Goal: Information Seeking & Learning: Compare options

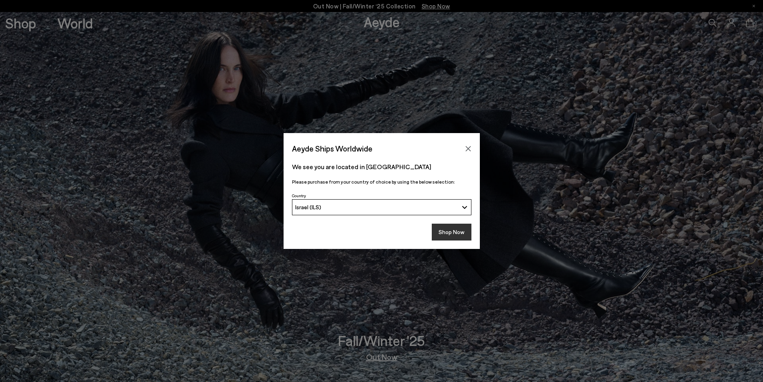
click at [465, 234] on button "Shop Now" at bounding box center [452, 231] width 40 height 17
click at [458, 234] on button "Shop Now" at bounding box center [452, 231] width 40 height 17
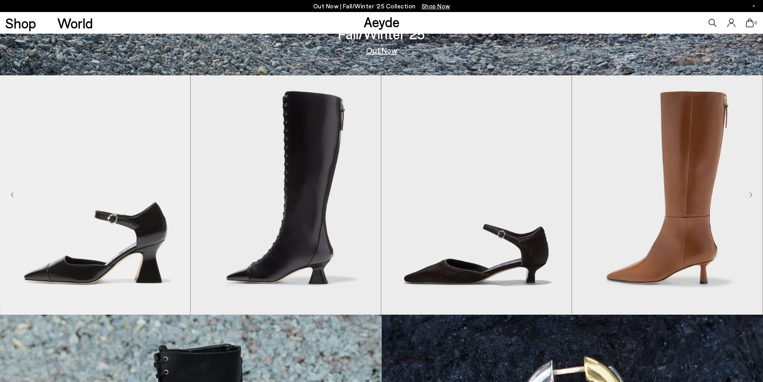
scroll to position [320, 0]
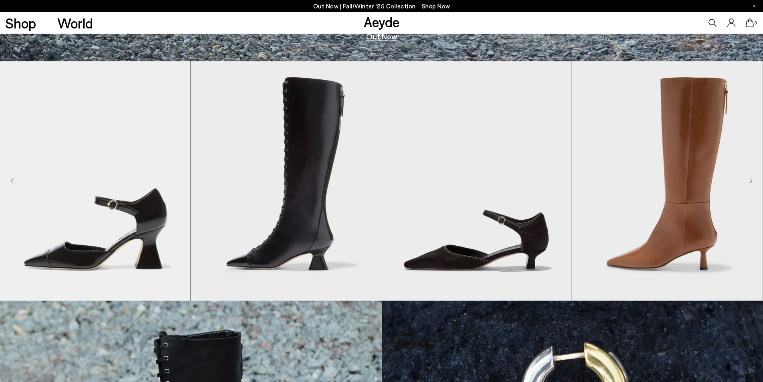
click at [749, 181] on icon "Next slide" at bounding box center [750, 181] width 3 height 6
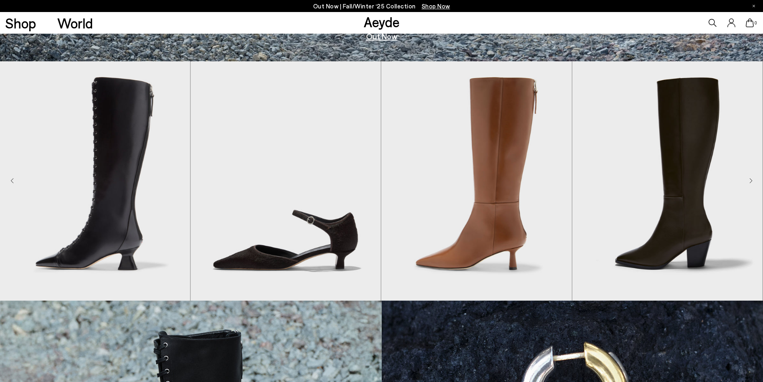
click at [749, 181] on icon "Next slide" at bounding box center [750, 181] width 3 height 6
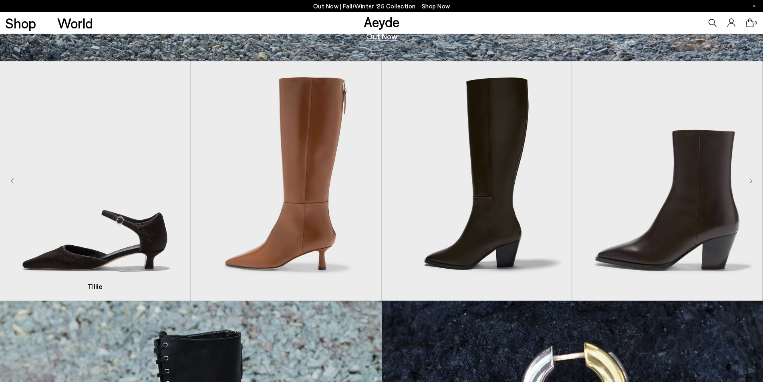
click at [14, 179] on img "3 / 8" at bounding box center [95, 180] width 190 height 239
click at [9, 181] on img "3 / 8" at bounding box center [95, 180] width 190 height 239
click at [14, 181] on img "3 / 8" at bounding box center [95, 180] width 190 height 239
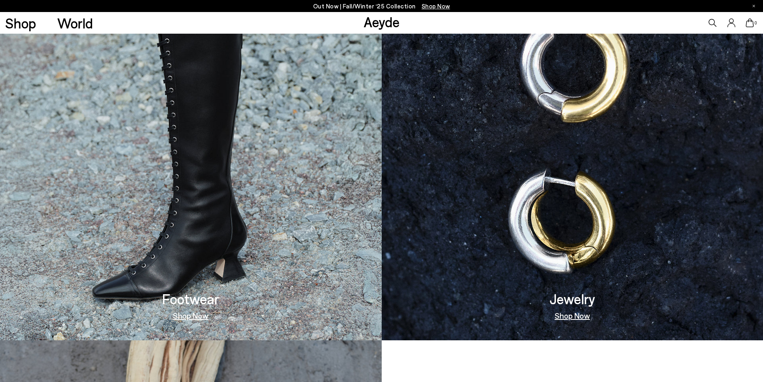
scroll to position [761, 0]
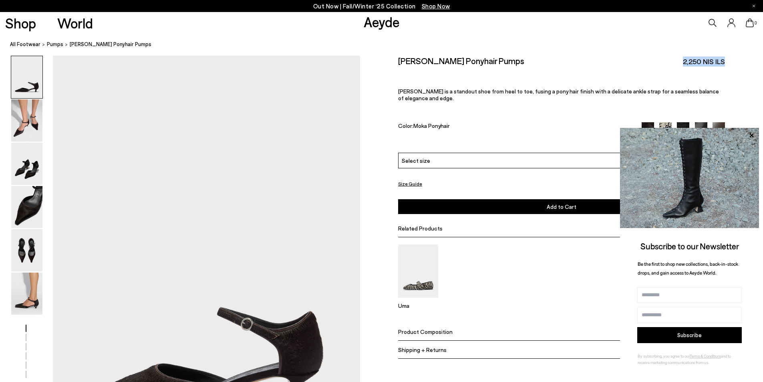
drag, startPoint x: 676, startPoint y: 60, endPoint x: 727, endPoint y: 63, distance: 50.5
click at [727, 63] on div "Size Guide Shoes Belt Our shoes come in European sizing. The easiest way to mea…" at bounding box center [561, 213] width 403 height 314
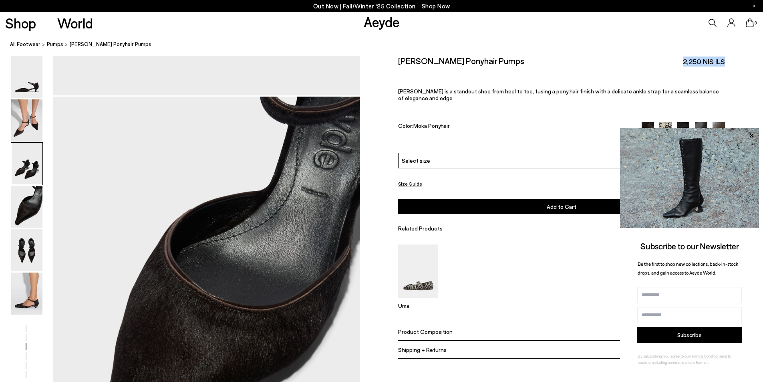
scroll to position [1128, 0]
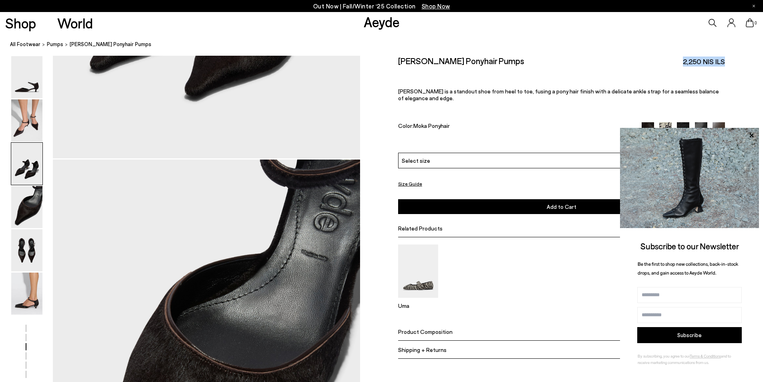
click at [387, 18] on link "Aeyde" at bounding box center [382, 21] width 36 height 17
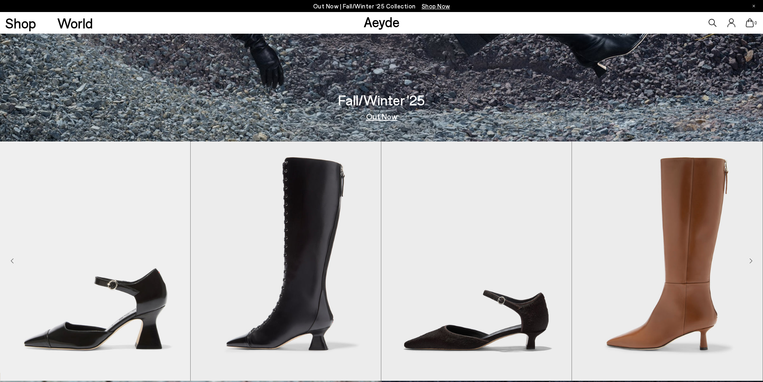
scroll to position [440, 0]
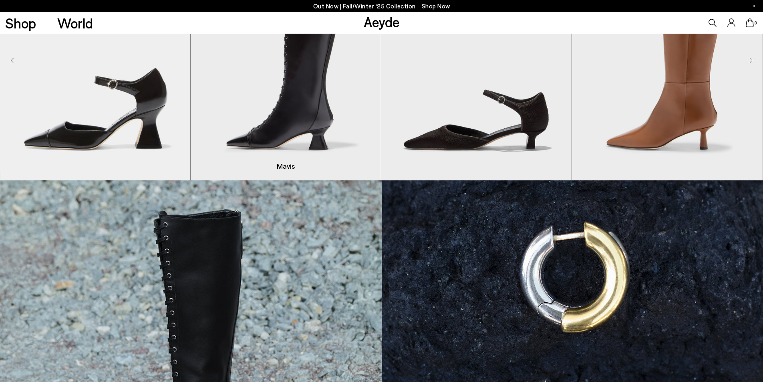
click at [331, 106] on img "2 / 8" at bounding box center [286, 60] width 190 height 239
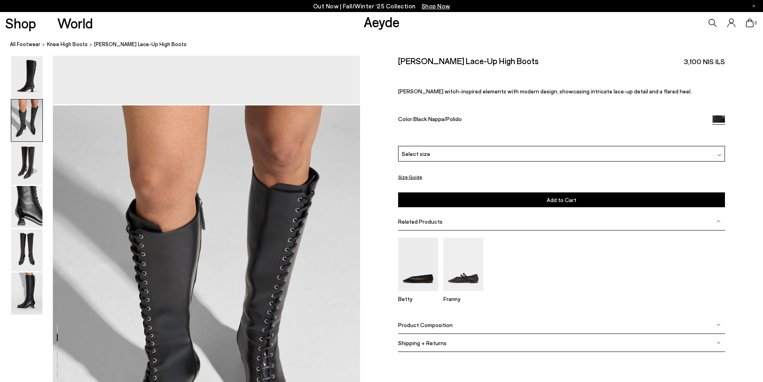
scroll to position [360, 0]
click at [418, 275] on img at bounding box center [418, 263] width 40 height 53
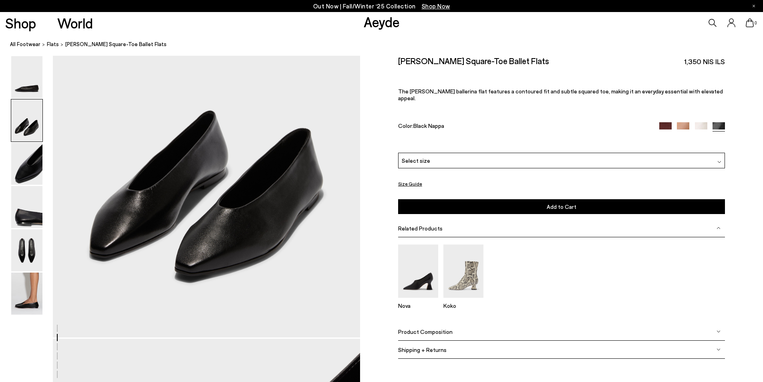
scroll to position [338, 0]
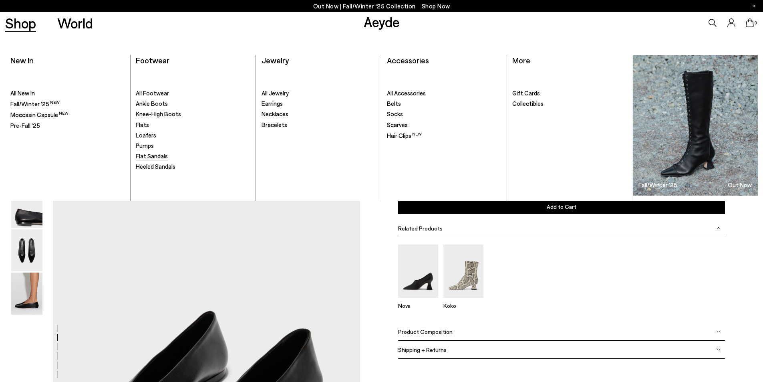
click at [156, 155] on span "Flat Sandals" at bounding box center [152, 155] width 32 height 7
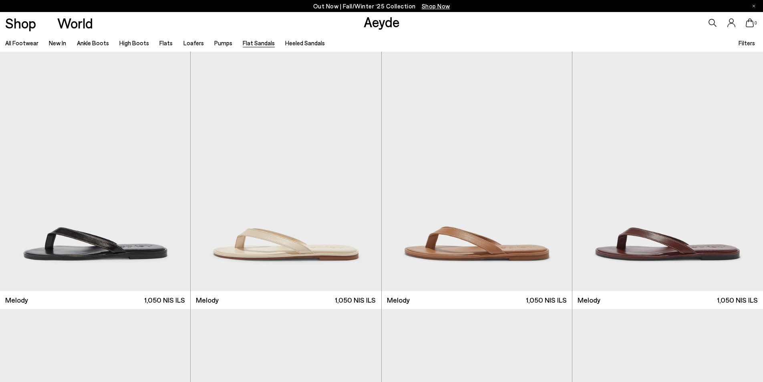
scroll to position [240, 0]
click at [302, 44] on link "Heeled Sandals" at bounding box center [305, 42] width 40 height 7
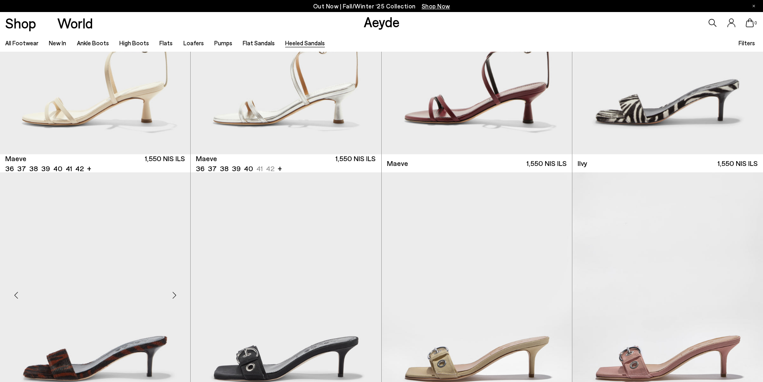
scroll to position [1362, 0]
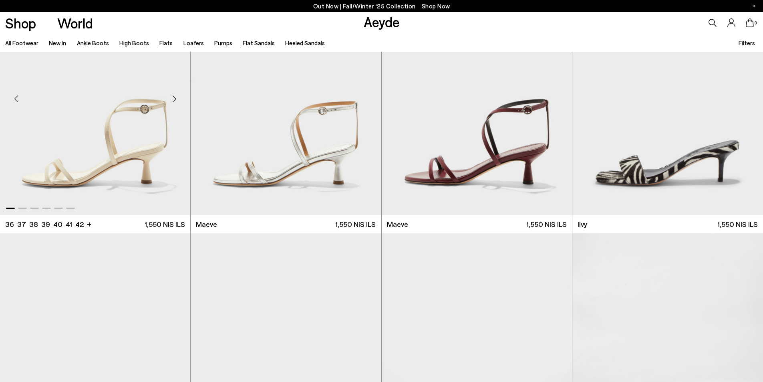
click at [74, 119] on img "1 / 6" at bounding box center [95, 95] width 190 height 239
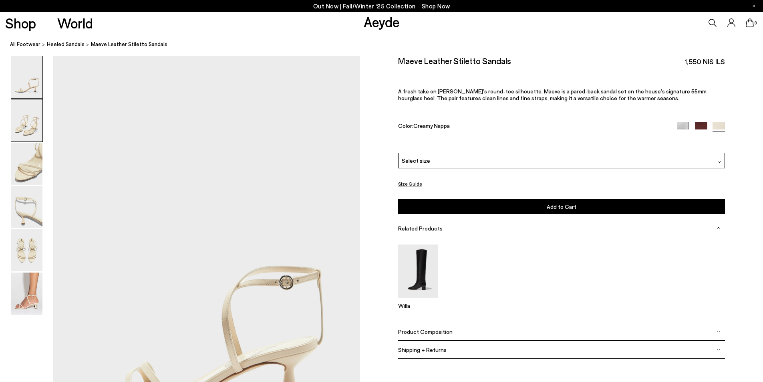
click at [31, 123] on img at bounding box center [26, 120] width 31 height 42
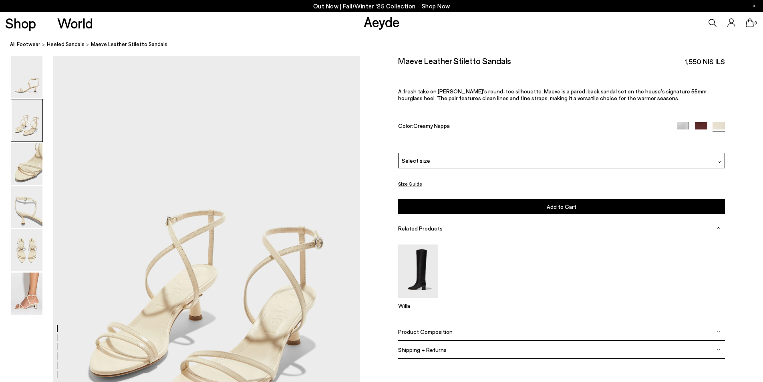
scroll to position [411, 0]
click at [26, 166] on img at bounding box center [26, 164] width 31 height 42
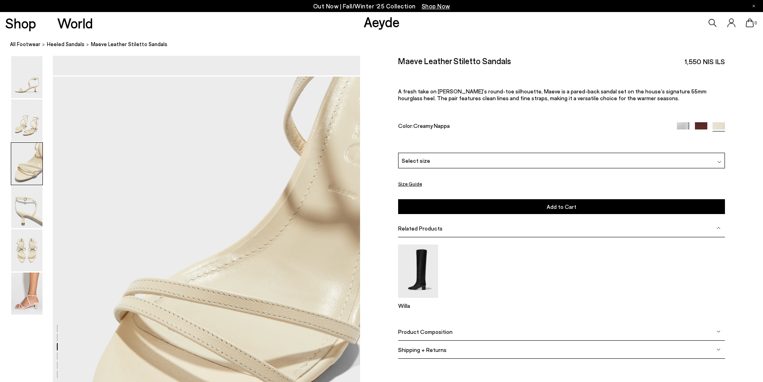
scroll to position [822, 0]
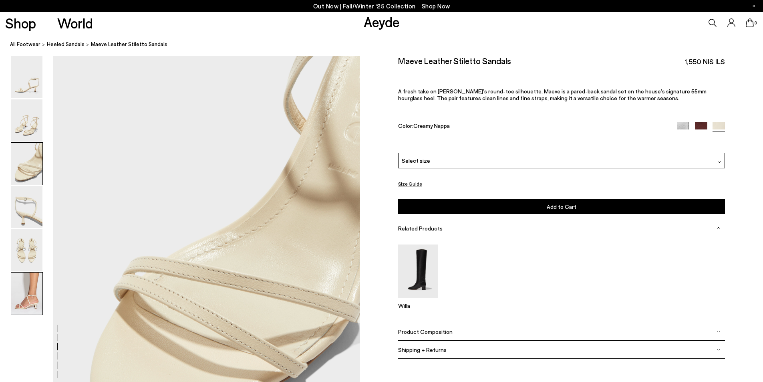
click at [21, 294] on img at bounding box center [26, 293] width 31 height 42
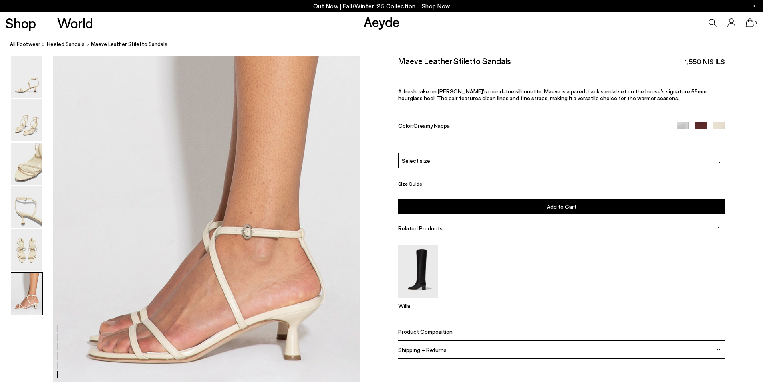
scroll to position [2108, 0]
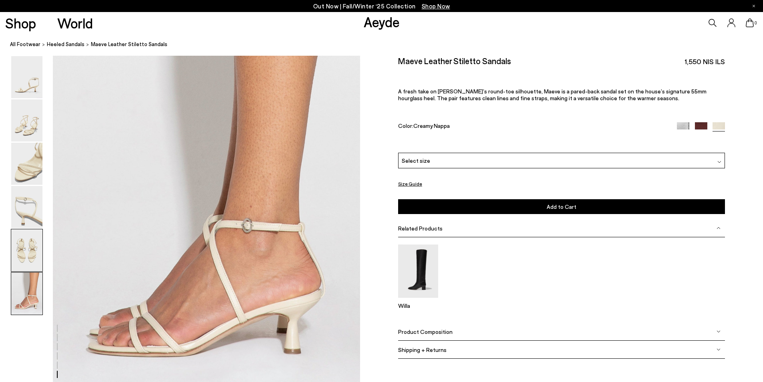
click at [37, 245] on img at bounding box center [26, 250] width 31 height 42
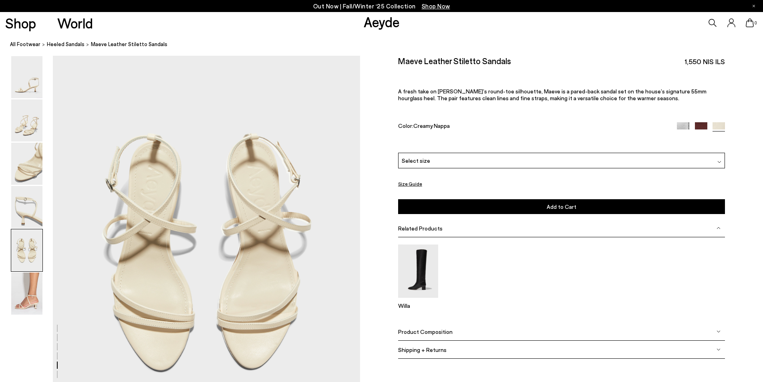
scroll to position [1643, 0]
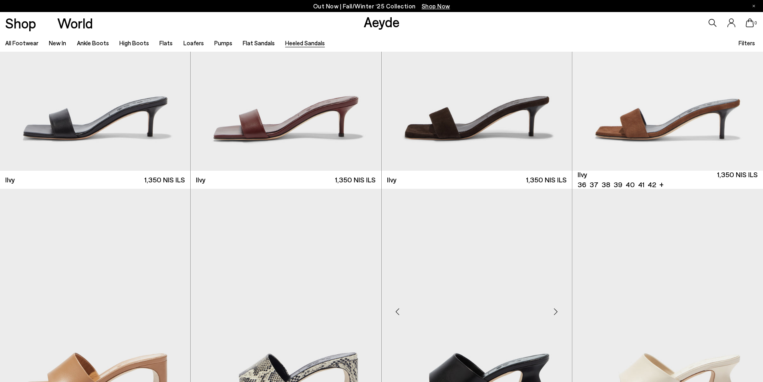
scroll to position [2081, 0]
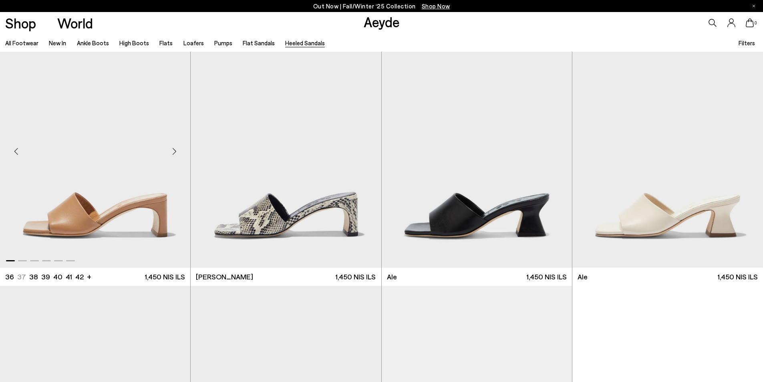
click at [176, 153] on div "Next slide" at bounding box center [174, 151] width 24 height 24
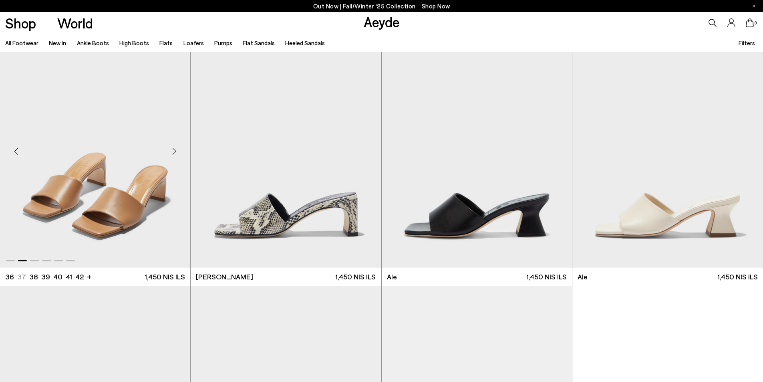
click at [176, 153] on div "Next slide" at bounding box center [174, 151] width 24 height 24
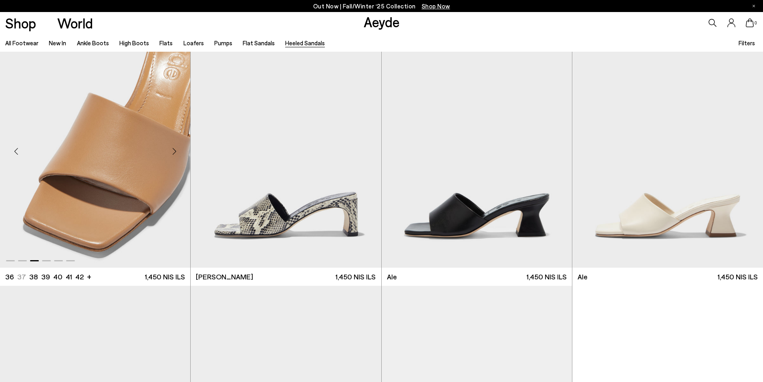
click at [176, 153] on div "Next slide" at bounding box center [174, 151] width 24 height 24
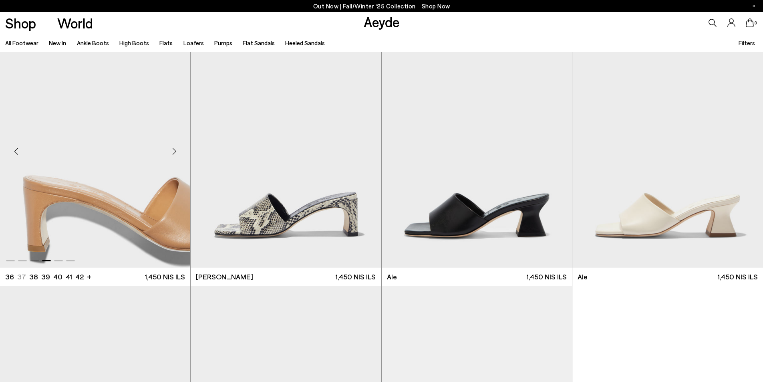
click at [176, 153] on div "Next slide" at bounding box center [174, 151] width 24 height 24
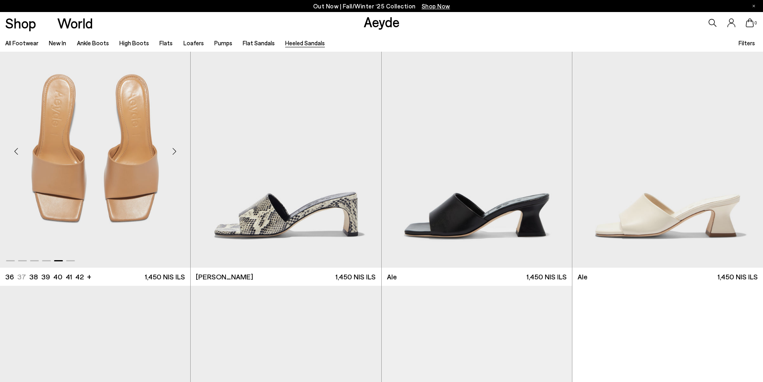
click at [176, 153] on div "Next slide" at bounding box center [174, 151] width 24 height 24
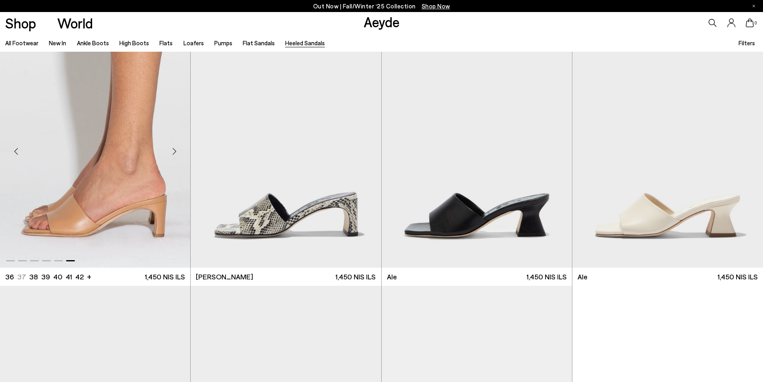
click at [176, 153] on div "Next slide" at bounding box center [174, 151] width 24 height 24
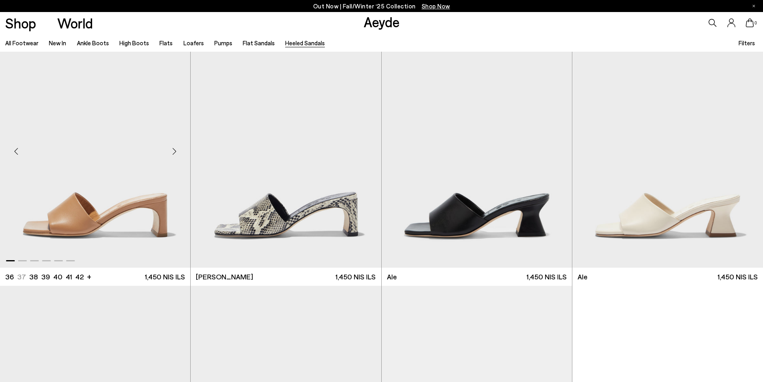
click at [176, 153] on div "Next slide" at bounding box center [174, 151] width 24 height 24
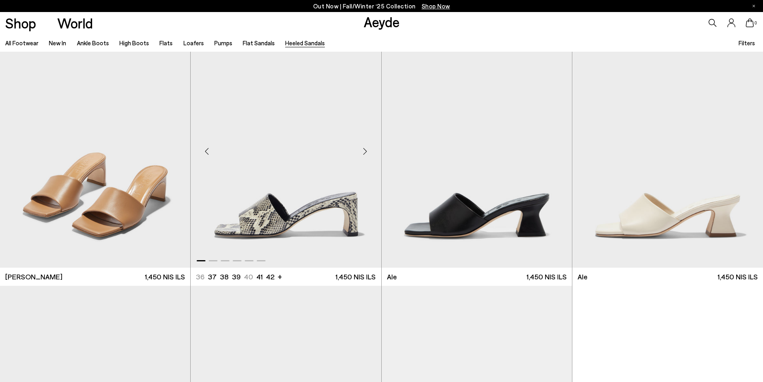
click at [369, 146] on div "Next slide" at bounding box center [365, 151] width 24 height 24
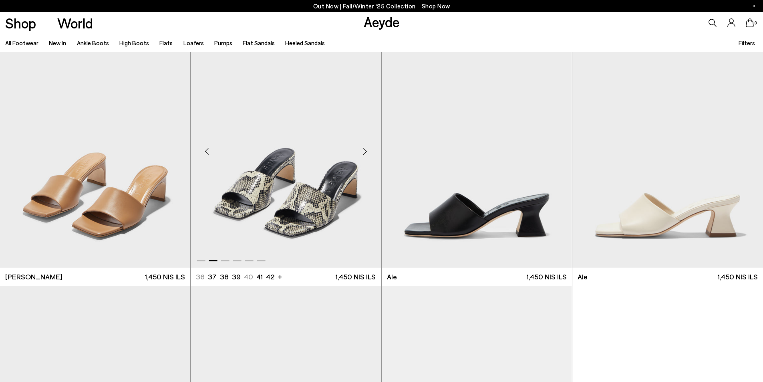
click at [369, 146] on div "Next slide" at bounding box center [365, 151] width 24 height 24
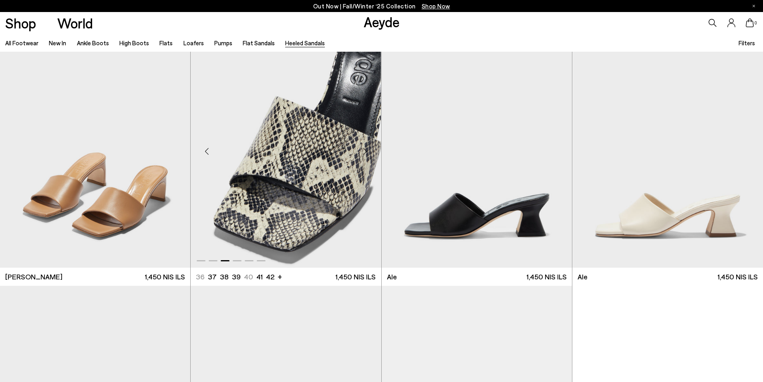
click at [369, 146] on div "Next slide" at bounding box center [365, 151] width 24 height 24
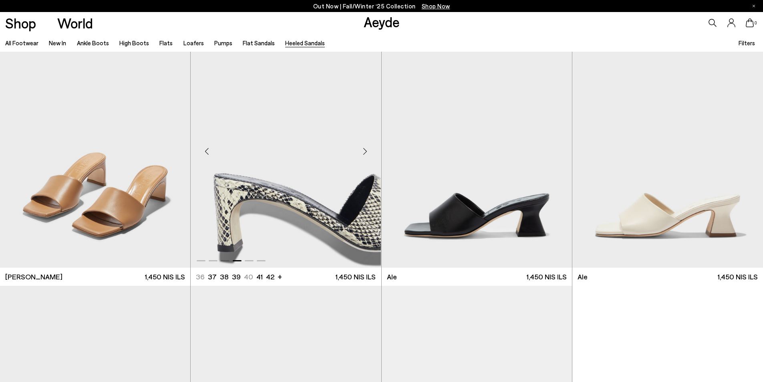
click at [369, 146] on div "Next slide" at bounding box center [365, 151] width 24 height 24
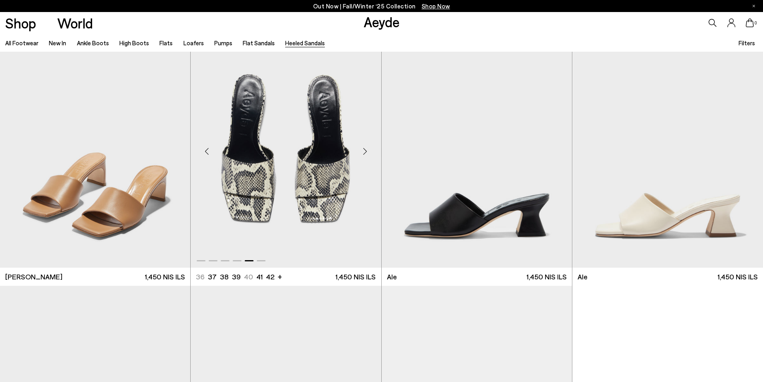
click at [369, 146] on div "Next slide" at bounding box center [365, 151] width 24 height 24
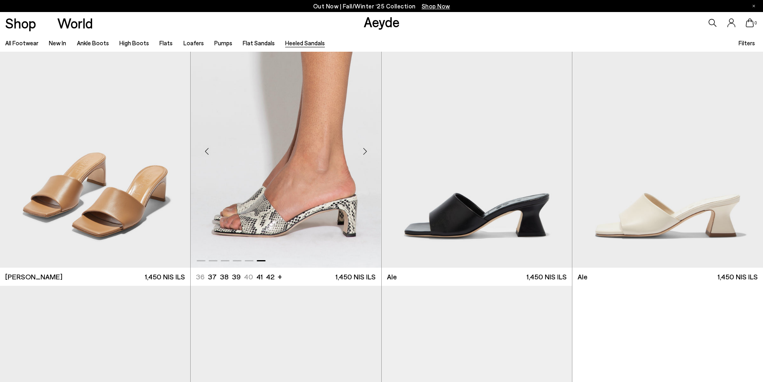
click at [369, 146] on div "Next slide" at bounding box center [365, 151] width 24 height 24
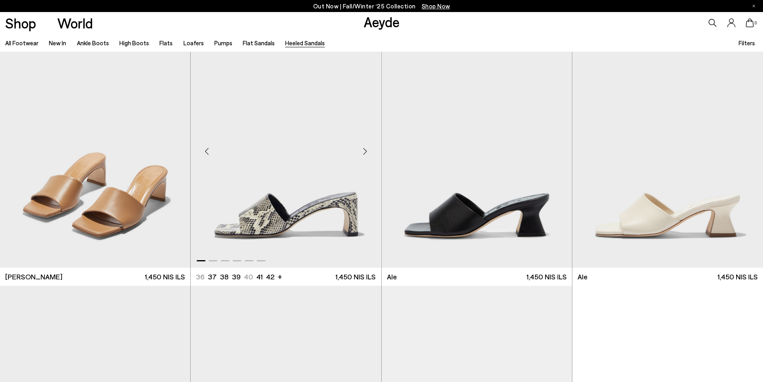
click at [369, 146] on div "Next slide" at bounding box center [365, 151] width 24 height 24
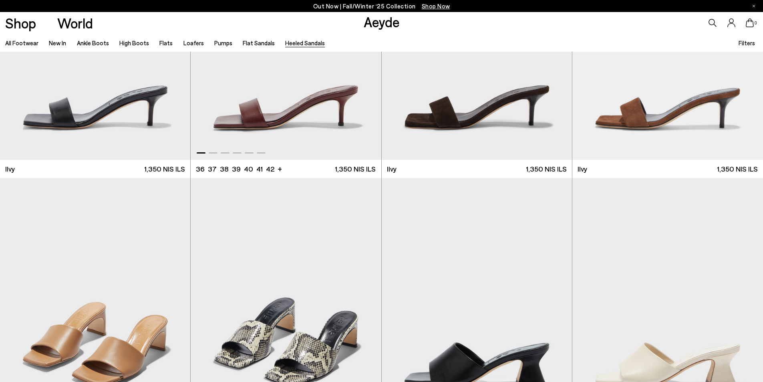
scroll to position [1840, 0]
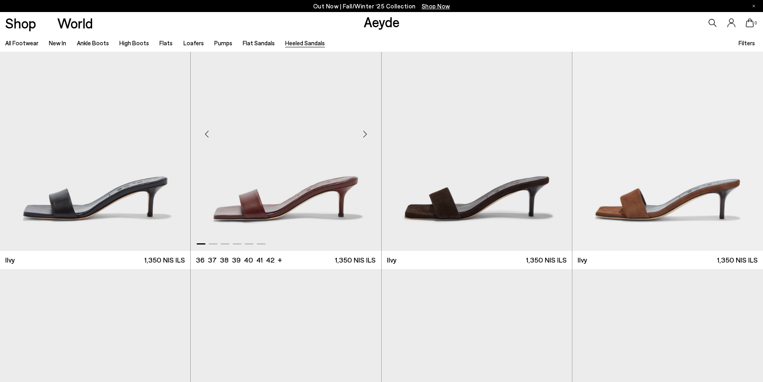
click at [366, 136] on div "Next slide" at bounding box center [365, 134] width 24 height 24
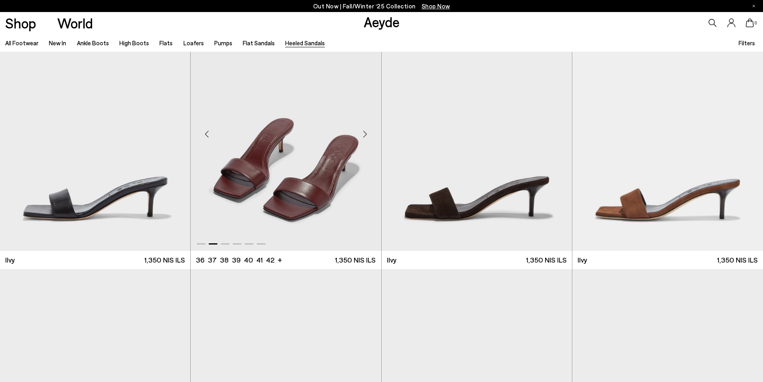
click at [366, 136] on div "Next slide" at bounding box center [365, 134] width 24 height 24
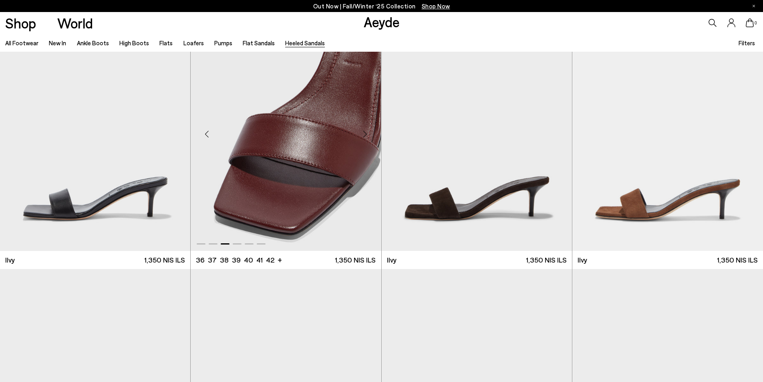
click at [366, 136] on div "Next slide" at bounding box center [365, 134] width 24 height 24
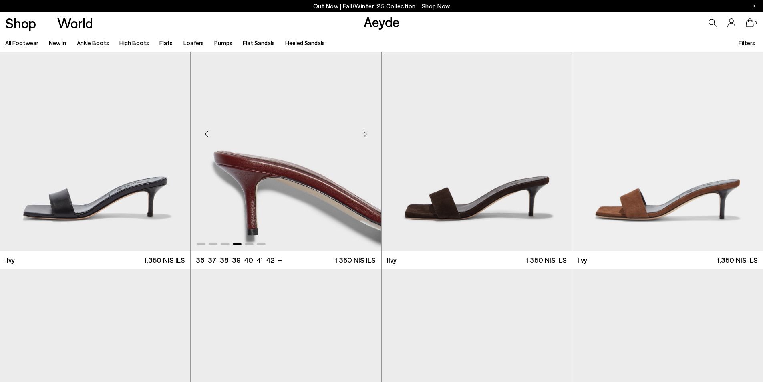
click at [366, 136] on div "Next slide" at bounding box center [365, 134] width 24 height 24
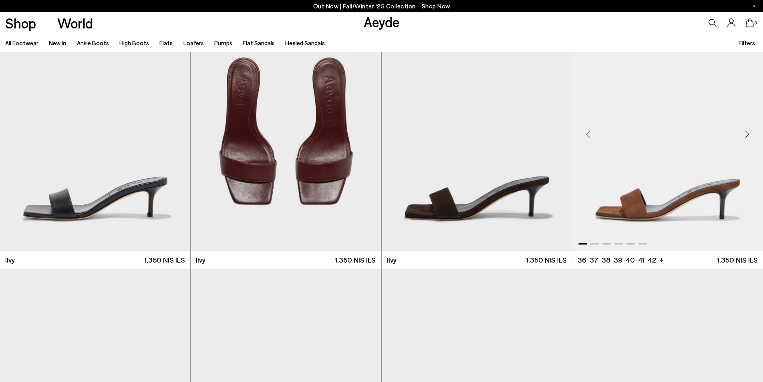
click at [750, 131] on div "Next slide" at bounding box center [747, 134] width 24 height 24
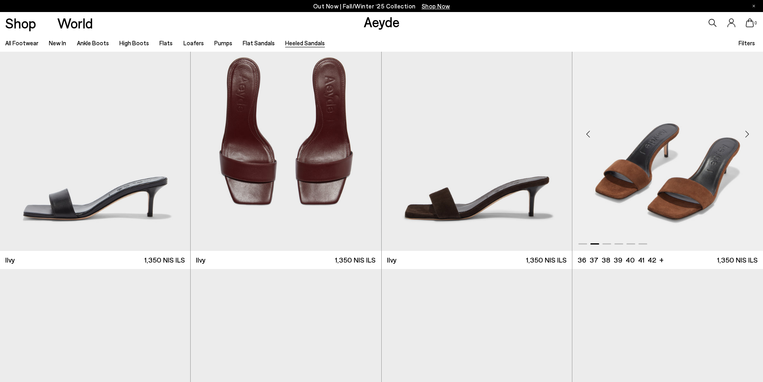
click at [748, 132] on div "Next slide" at bounding box center [747, 134] width 24 height 24
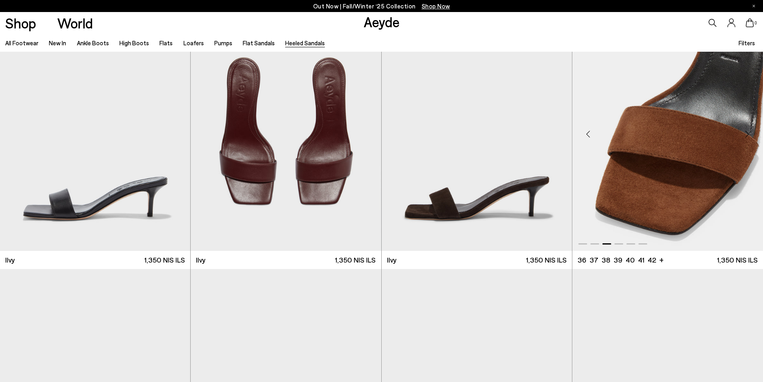
click at [748, 132] on div "Next slide" at bounding box center [747, 134] width 24 height 24
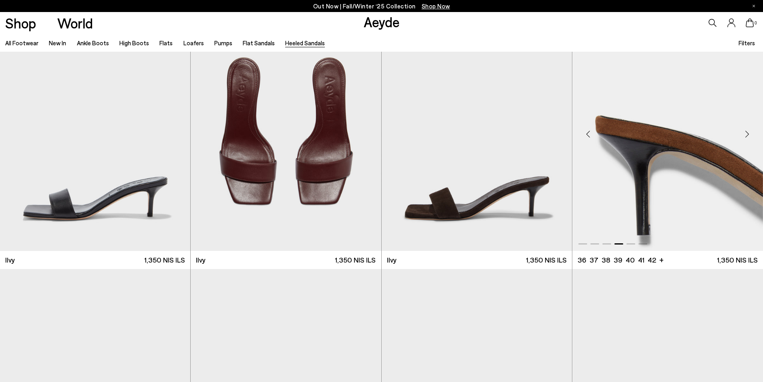
click at [748, 132] on div "Next slide" at bounding box center [747, 134] width 24 height 24
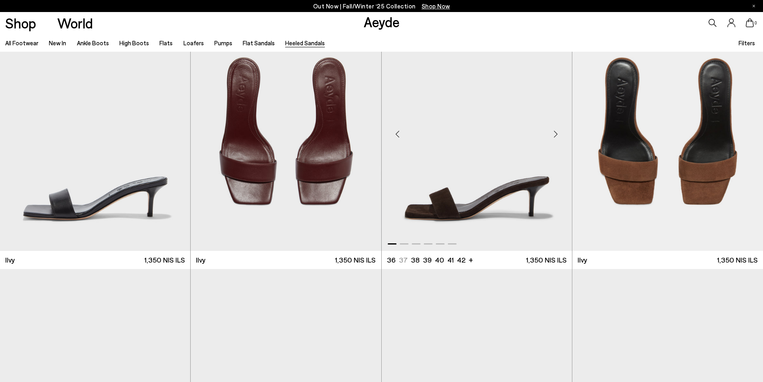
click at [558, 133] on div "Next slide" at bounding box center [556, 134] width 24 height 24
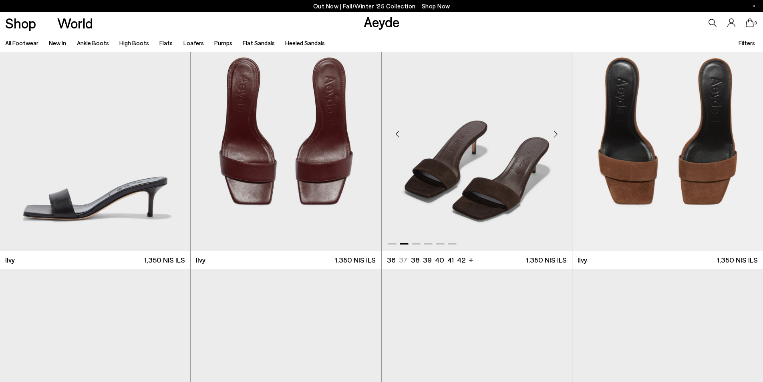
click at [558, 133] on div "Next slide" at bounding box center [556, 134] width 24 height 24
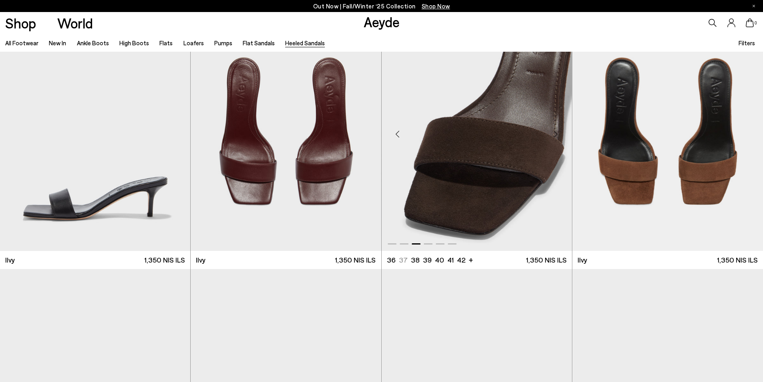
click at [558, 133] on div "Next slide" at bounding box center [556, 134] width 24 height 24
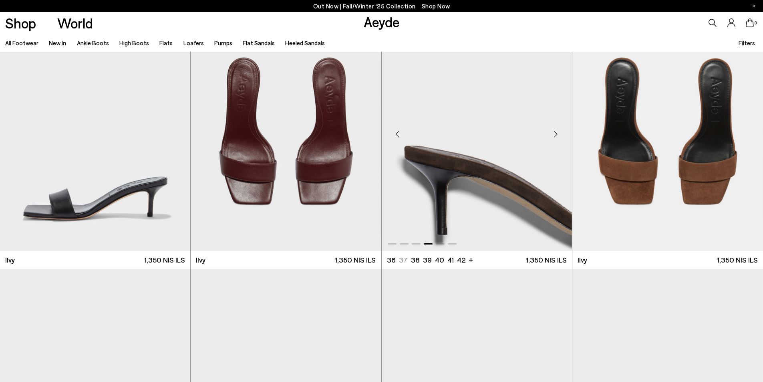
click at [558, 133] on div "Next slide" at bounding box center [556, 134] width 24 height 24
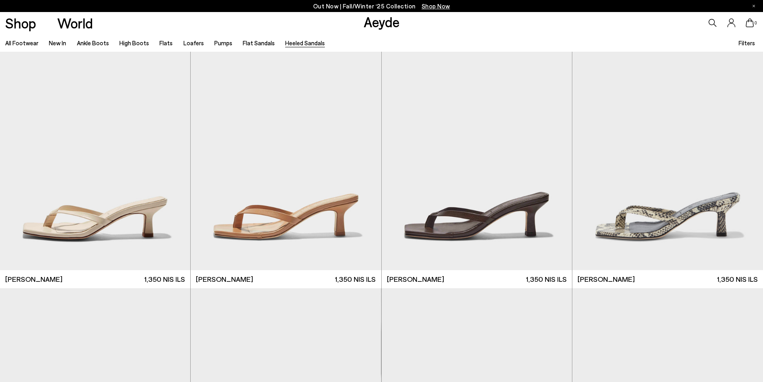
scroll to position [746, 0]
